Goal: Navigation & Orientation: Find specific page/section

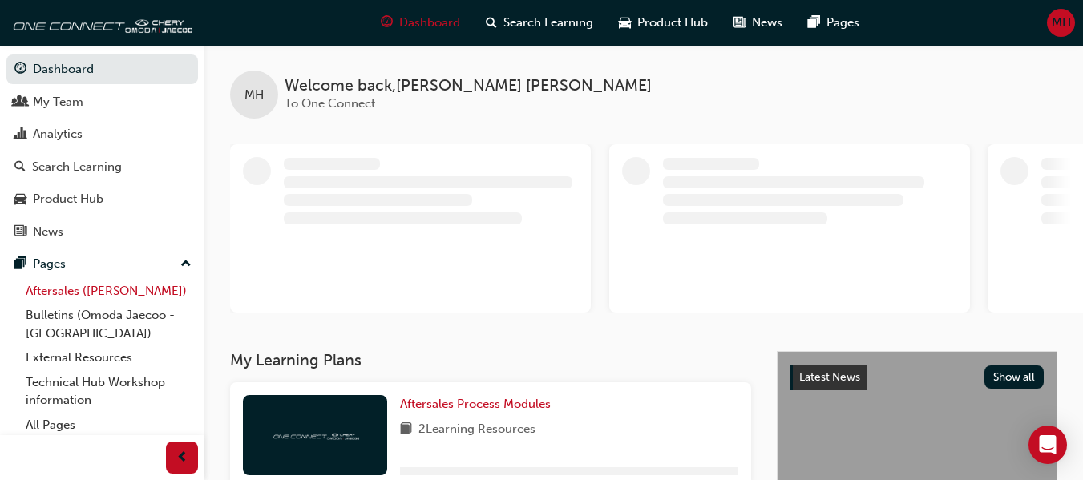
scroll to position [3, 0]
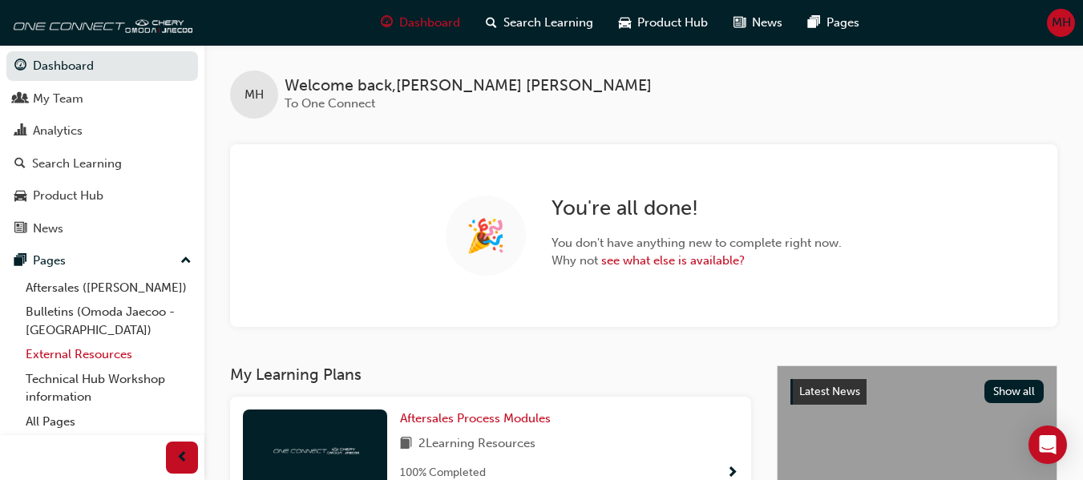
click at [72, 357] on link "External Resources" at bounding box center [108, 354] width 179 height 25
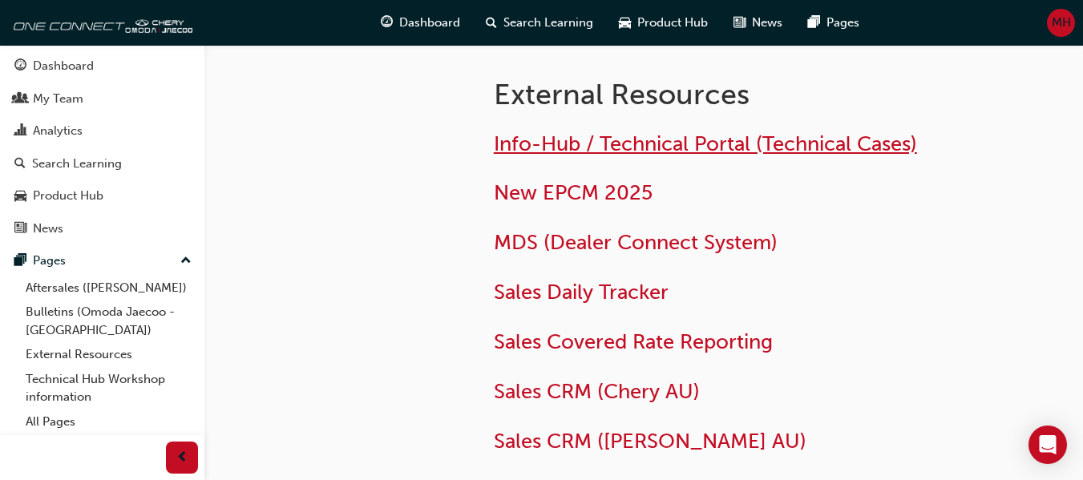
click at [580, 152] on span "Info-Hub / Technical Portal (Technical Cases)" at bounding box center [705, 143] width 423 height 25
